Goal: Find specific page/section: Find specific page/section

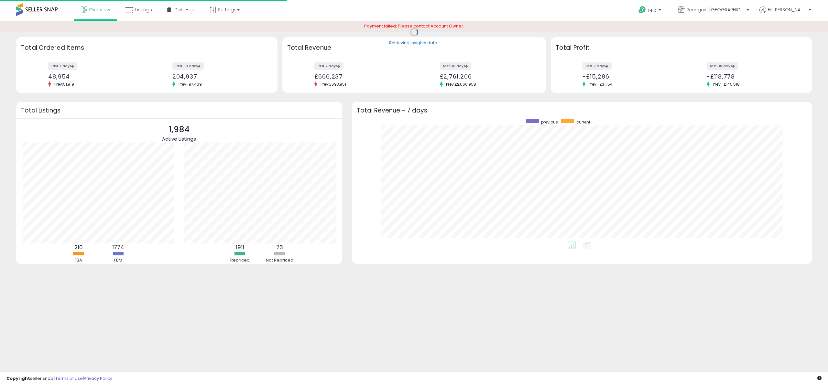
scroll to position [122, 447]
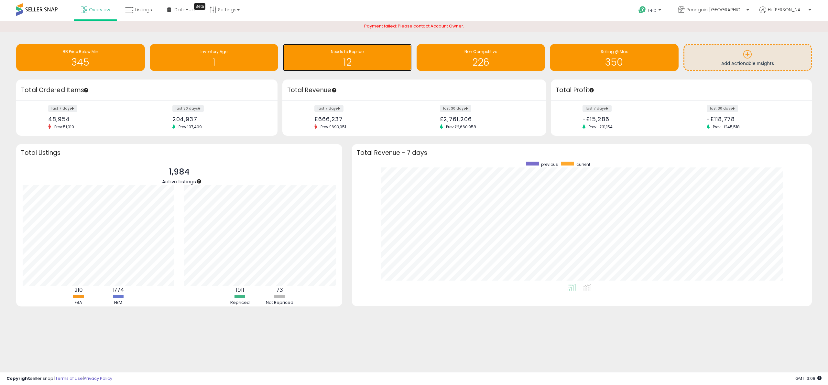
click at [368, 62] on h1 "12" at bounding box center [347, 62] width 122 height 11
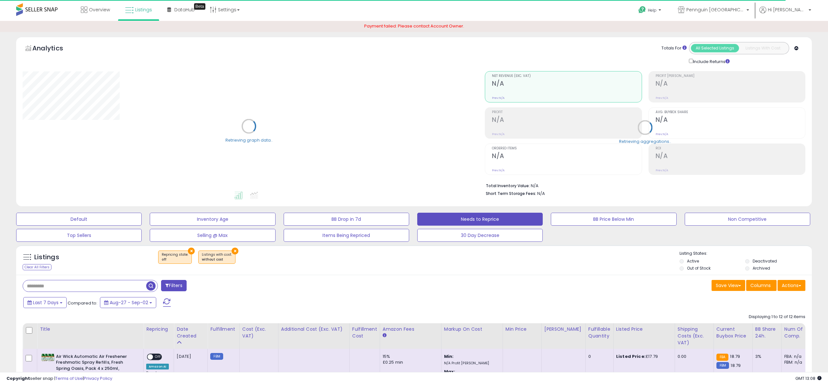
select select "**"
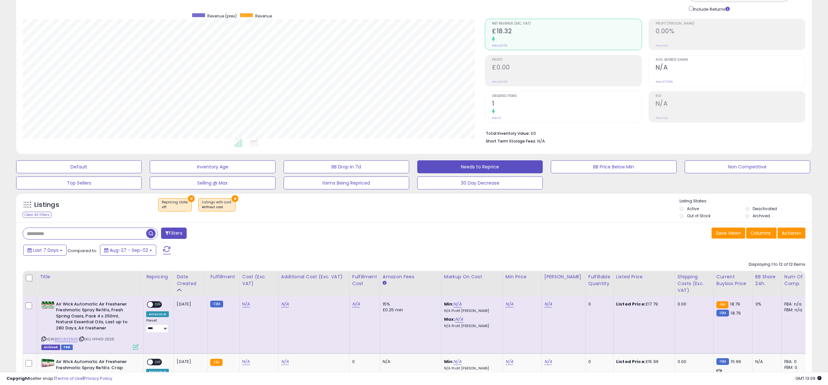
scroll to position [52, 0]
